Goal: Find specific page/section: Find specific page/section

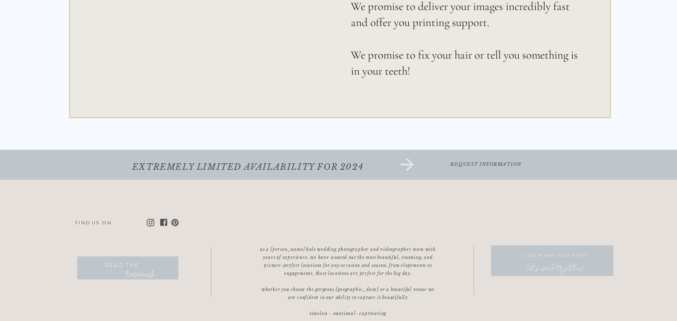
scroll to position [6469, 0]
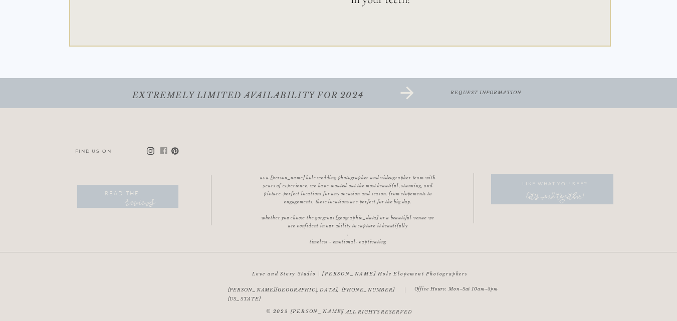
click at [160, 148] on icon "Facebook Copy-color Created with Sketch." at bounding box center [164, 151] width 8 height 8
click at [162, 151] on icon at bounding box center [163, 150] width 7 height 7
click at [161, 151] on icon at bounding box center [163, 150] width 7 height 7
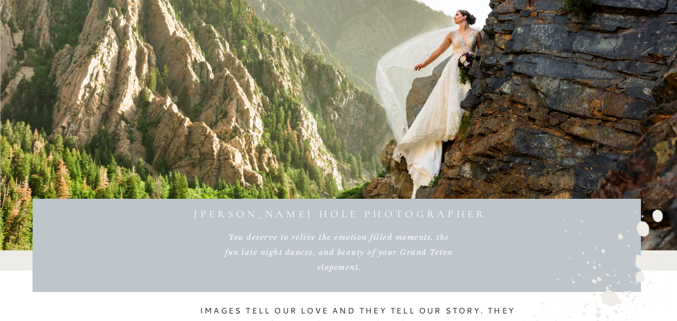
scroll to position [0, 0]
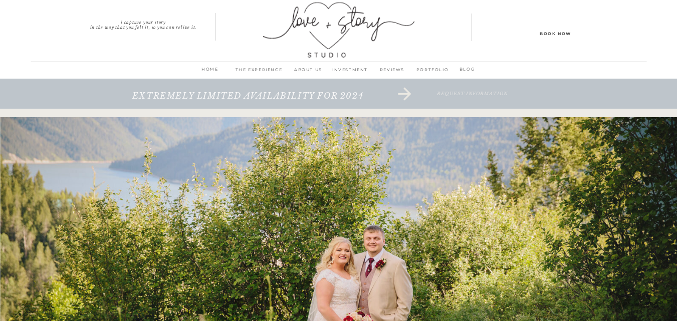
click at [302, 66] on p "ABOUT us" at bounding box center [309, 73] width 42 height 14
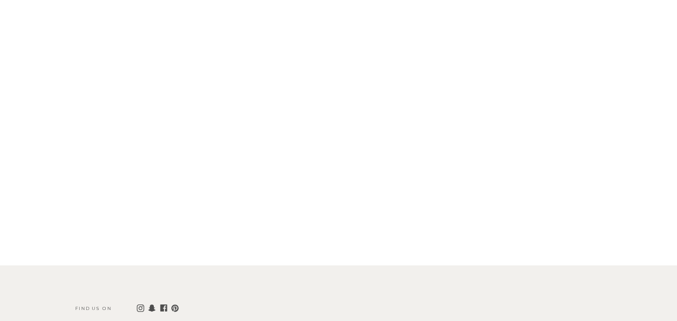
scroll to position [5333, 0]
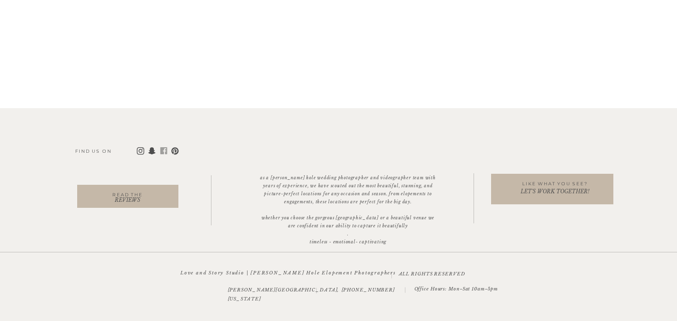
click at [163, 151] on icon "Facebook Copy-color Created with Sketch." at bounding box center [164, 151] width 8 height 8
